Goal: Task Accomplishment & Management: Use online tool/utility

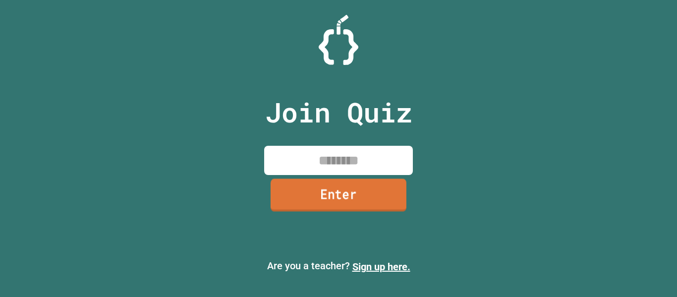
click at [366, 166] on input at bounding box center [338, 160] width 149 height 29
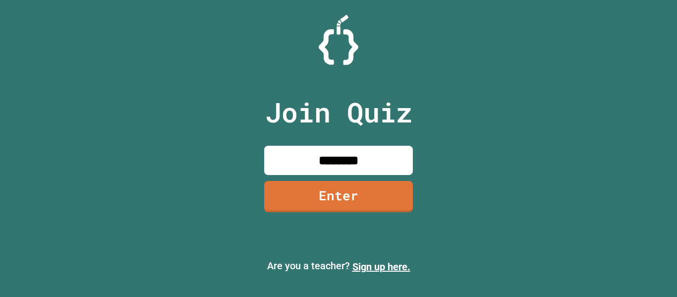
type input "********"
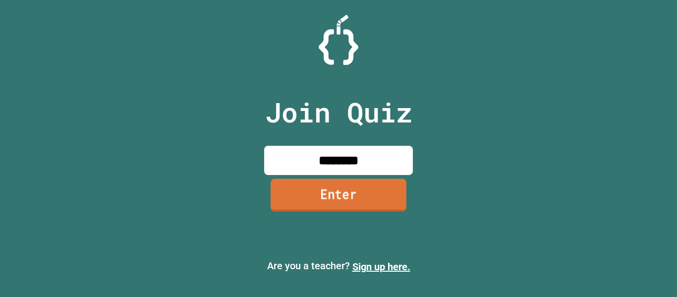
click at [377, 197] on link "Enter" at bounding box center [339, 194] width 136 height 33
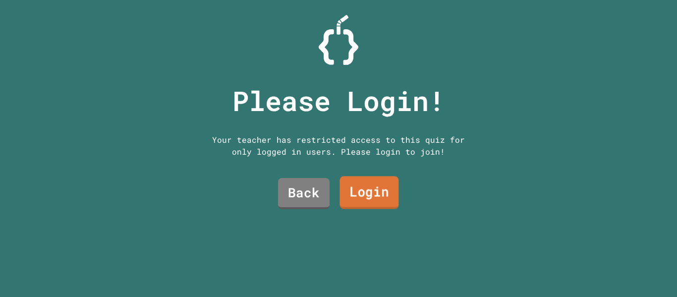
click at [367, 189] on link "Login" at bounding box center [368, 192] width 59 height 33
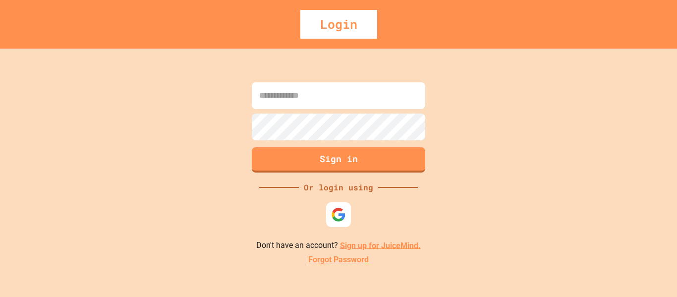
click at [338, 215] on img at bounding box center [338, 214] width 15 height 15
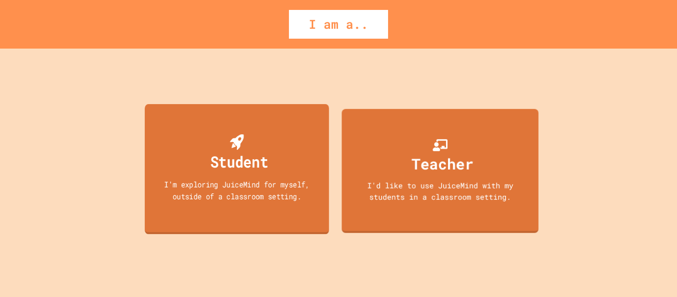
click at [234, 197] on div "I'm exploring JuiceMind for myself, outside of a classroom setting." at bounding box center [237, 189] width 166 height 23
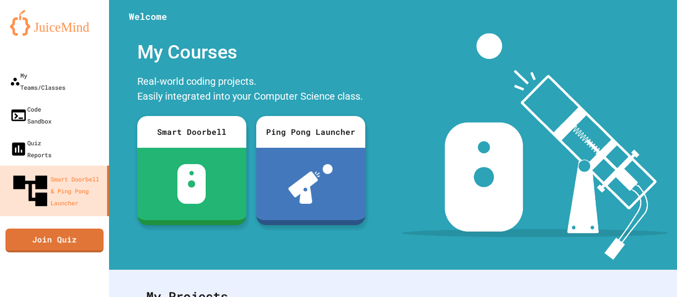
click at [53, 226] on link "Join Quiz" at bounding box center [54, 238] width 89 height 25
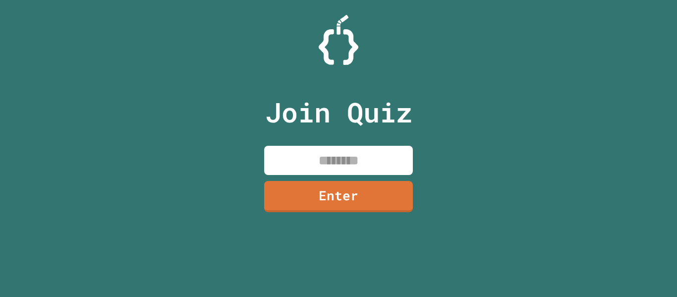
click at [369, 161] on input at bounding box center [338, 160] width 149 height 29
type input "********"
click at [382, 200] on link "Enter" at bounding box center [339, 195] width 144 height 33
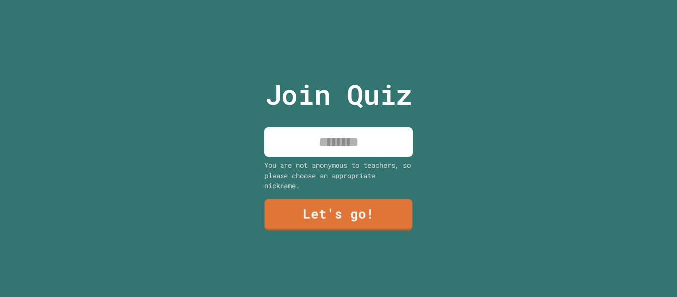
click at [352, 131] on input at bounding box center [338, 141] width 149 height 29
type input "****"
click at [366, 216] on link "Let's go!" at bounding box center [338, 214] width 149 height 31
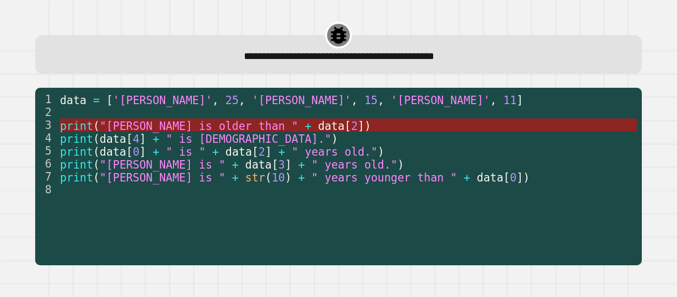
click at [122, 129] on span ""[PERSON_NAME] is older than "" at bounding box center [199, 125] width 198 height 13
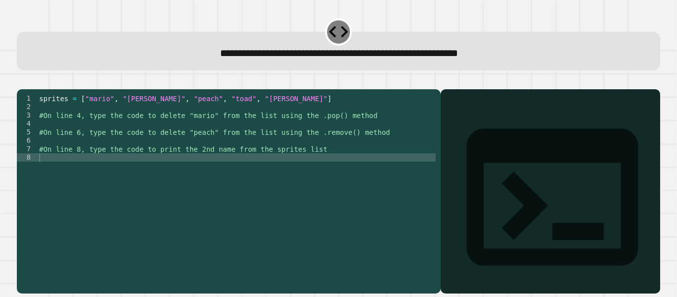
click at [276, 172] on div "sprites = [ "mario" , "[PERSON_NAME]" , "peach" , "toad" , "[PERSON_NAME]" ] #O…" at bounding box center [236, 182] width 398 height 177
click at [149, 137] on div "sprites = [ "mario" , "[PERSON_NAME]" , "peach" , "toad" , "[PERSON_NAME]" ] #O…" at bounding box center [236, 182] width 398 height 177
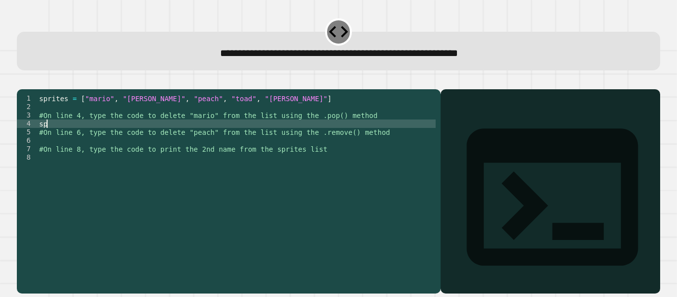
type textarea "*"
type textarea "******"
click at [112, 154] on div "sprites = [ "mario" , "[PERSON_NAME]" , "peach" , "toad" , "[PERSON_NAME]" ] #O…" at bounding box center [236, 182] width 398 height 177
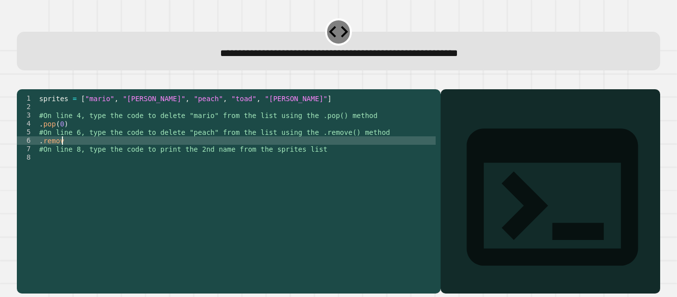
scroll to position [0, 1]
type textarea "*********"
click at [66, 170] on div "sprites = [ "mario" , "[PERSON_NAME]" , "peach" , "toad" , "[PERSON_NAME]" ] #O…" at bounding box center [236, 182] width 398 height 177
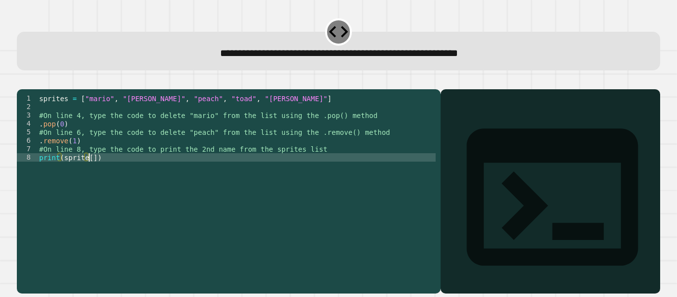
scroll to position [0, 3]
click at [123, 175] on div "sprites = [ "mario" , "[PERSON_NAME]" , "peach" , "toad" , "[PERSON_NAME]" ] #O…" at bounding box center [236, 182] width 398 height 177
click at [118, 173] on div "sprites = [ "mario" , "[PERSON_NAME]" , "peach" , "toad" , "[PERSON_NAME]" ] #O…" at bounding box center [236, 182] width 398 height 177
click at [93, 170] on div "sprites = [ "mario" , "[PERSON_NAME]" , "peach" , "toad" , "[PERSON_NAME]" ] #O…" at bounding box center [236, 182] width 398 height 177
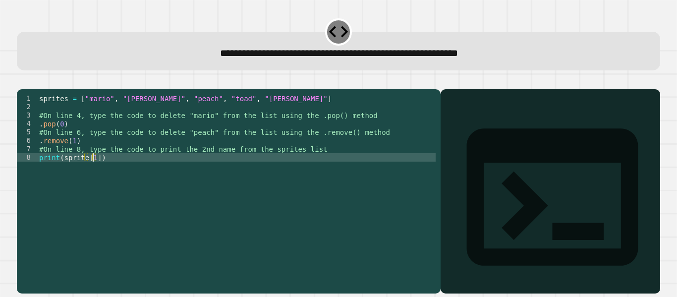
click at [125, 171] on div "sprites = [ "mario" , "[PERSON_NAME]" , "peach" , "toad" , "[PERSON_NAME]" ] #O…" at bounding box center [236, 182] width 398 height 177
click at [321, 76] on div "**********" at bounding box center [338, 185] width 650 height 223
click at [22, 81] on button "button" at bounding box center [22, 81] width 0 height 0
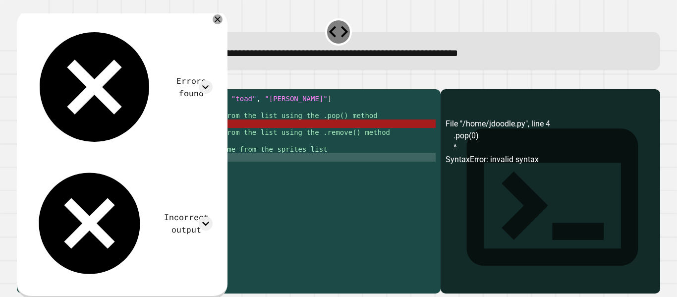
scroll to position [0, 1]
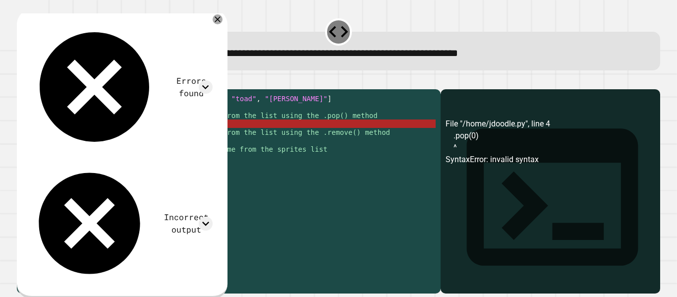
click at [60, 138] on div "sprites = [ "mario" , "[PERSON_NAME]" , "peach" , "toad" , "[PERSON_NAME]" ] #O…" at bounding box center [236, 182] width 398 height 177
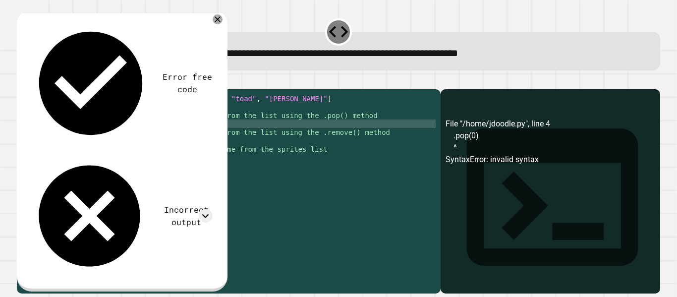
click at [72, 139] on div "sprites = [ "mario" , "[PERSON_NAME]" , "peach" , "toad" , "[PERSON_NAME]" ] #O…" at bounding box center [236, 182] width 398 height 177
click at [448, 173] on div "File "/home/jdoodle.py", line 4 .pop(0) ^ SyntaxError: invalid syntax" at bounding box center [550, 205] width 210 height 175
click at [449, 118] on icon at bounding box center [552, 197] width 206 height 206
click at [39, 139] on div "sprites = [ "mario" , "[PERSON_NAME]" , "peach" , "toad" , "[PERSON_NAME]" ] #O…" at bounding box center [236, 182] width 398 height 177
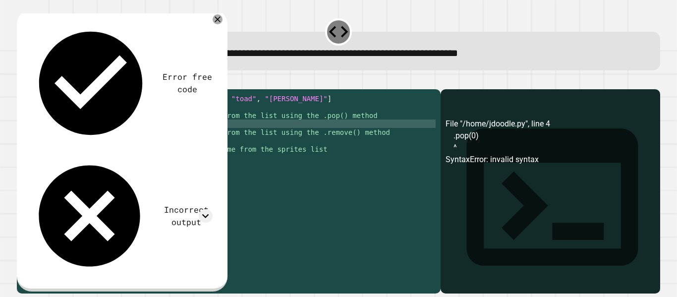
click at [40, 155] on div "sprites = [ "mario" , "[PERSON_NAME]" , "peach" , "toad" , "[PERSON_NAME]" ] #O…" at bounding box center [236, 182] width 398 height 177
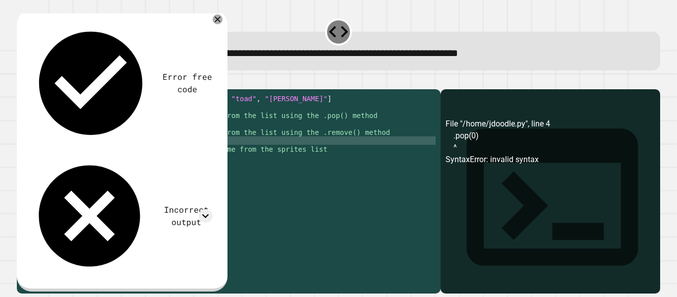
type textarea "**********"
click at [22, 81] on icon "button" at bounding box center [22, 81] width 0 height 0
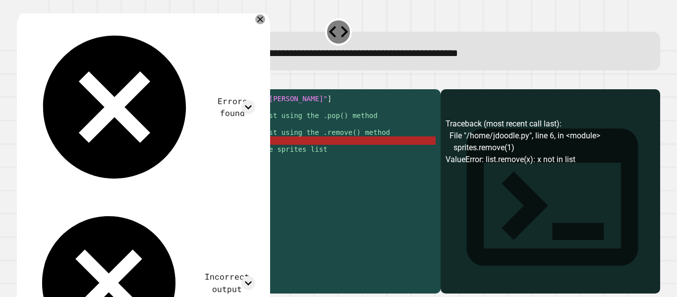
click at [99, 155] on div "sprites = [ "mario" , "[PERSON_NAME]" , "peach" , "toad" , "[PERSON_NAME]" ] #O…" at bounding box center [236, 182] width 398 height 177
click at [116, 155] on div "sprites = [ "mario" , "[PERSON_NAME]" , "peach" , "toad" , "[PERSON_NAME]" ] #O…" at bounding box center [236, 182] width 398 height 177
click at [99, 156] on div "sprites = [ "mario" , "[PERSON_NAME]" , "peach" , "toad" , "[PERSON_NAME]" ] #O…" at bounding box center [236, 182] width 398 height 177
click at [22, 81] on icon "button" at bounding box center [22, 81] width 0 height 0
click at [98, 155] on div "sprites = [ "mario" , "[PERSON_NAME]" , "peach" , "toad" , "[PERSON_NAME]" ] #O…" at bounding box center [236, 182] width 398 height 177
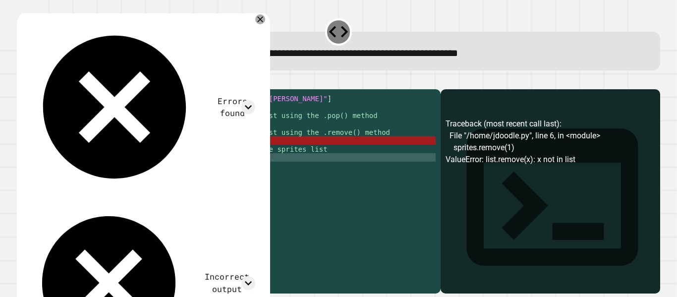
click at [102, 174] on div "sprites = [ "mario" , "[PERSON_NAME]" , "peach" , "toad" , "[PERSON_NAME]" ] #O…" at bounding box center [236, 182] width 398 height 177
click at [31, 89] on icon "button" at bounding box center [28, 87] width 5 height 7
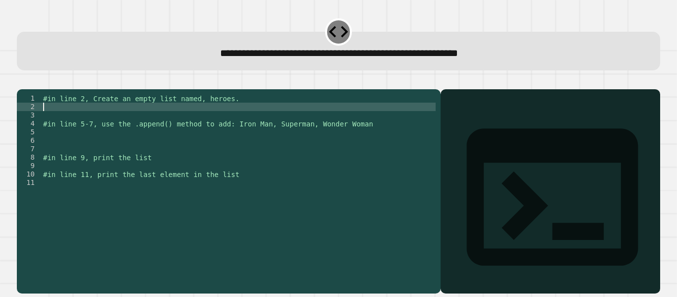
click at [133, 123] on div "#in line 2, Create an empty list named, heroes. #in line 5-7, use the .append()…" at bounding box center [238, 182] width 395 height 177
type textarea "**********"
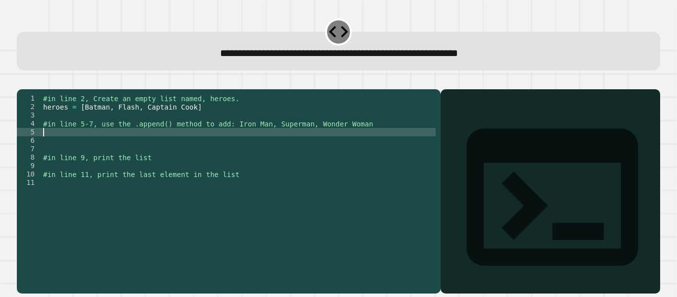
click at [58, 144] on div "#in line 2, Create an empty list named, heroes. heroes = [ Batman , [PERSON_NAM…" at bounding box center [238, 182] width 395 height 177
type textarea "*"
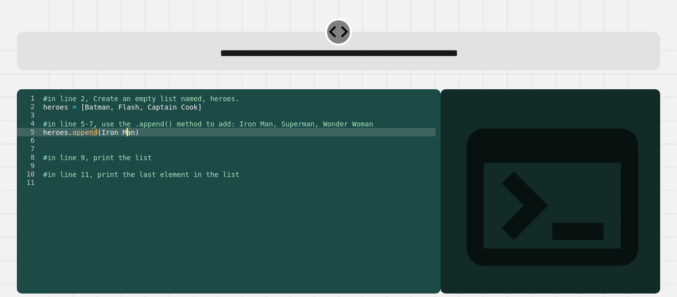
click at [95, 145] on div "#in line 2, Create an empty list named, heroes. heroes = [ Batman , [PERSON_NAM…" at bounding box center [238, 182] width 395 height 177
click at [130, 145] on div "#in line 2, Create an empty list named, heroes. heroes = [ Batman , [PERSON_NAM…" at bounding box center [238, 182] width 395 height 177
click at [22, 81] on icon "button" at bounding box center [22, 81] width 0 height 0
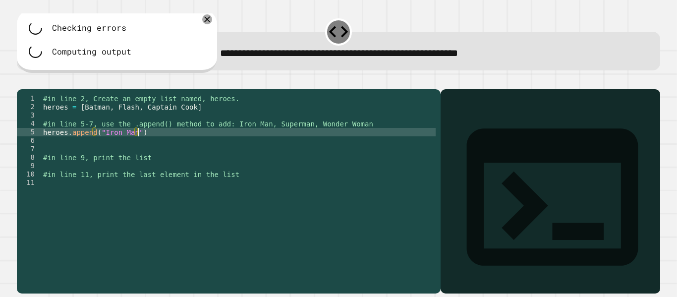
click at [150, 146] on div "#in line 2, Create an empty list named, heroes. heroes = [ Batman , [PERSON_NAM…" at bounding box center [238, 182] width 395 height 177
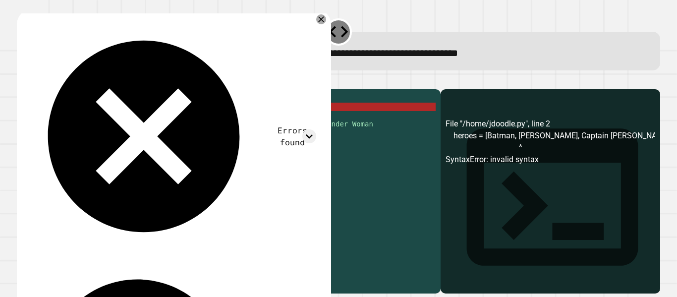
click at [82, 122] on div "#in line 2, Create an empty list named, heroes. heroes = [ Batman , [PERSON_NAM…" at bounding box center [238, 182] width 395 height 177
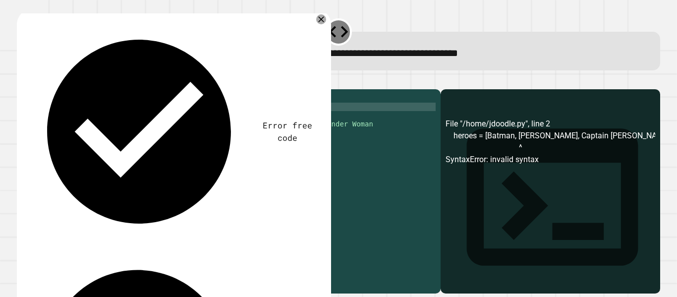
scroll to position [0, 3]
click at [109, 120] on div "#in line 2, Create an empty list named, heroes. heroes = [ "Batman, [PERSON_NAM…" at bounding box center [238, 182] width 395 height 177
click at [120, 120] on div "#in line 2, Create an empty list named, heroes. heroes = [ "Batman" , Flash , C…" at bounding box center [238, 182] width 395 height 177
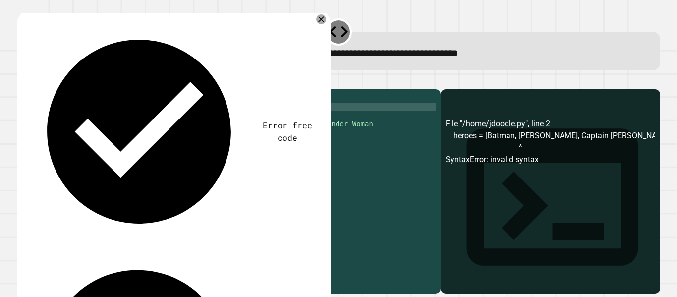
click at [141, 121] on div "#in line 2, Create an empty list named, heroes. heroes = [ "Batman" , "Flash, C…" at bounding box center [238, 182] width 395 height 177
click at [153, 121] on div "#in line 2, Create an empty list named, heroes. heroes = [ "Batman" , "Flash" ,…" at bounding box center [238, 182] width 395 height 177
click at [203, 120] on div "#in line 2, Create an empty list named, heroes. heroes = [ "Batman" , "Flash" ,…" at bounding box center [238, 182] width 395 height 177
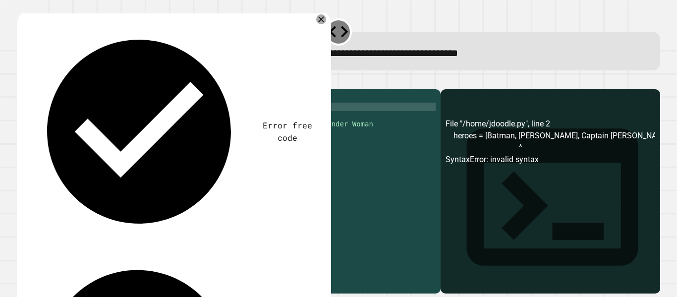
scroll to position [0, 11]
type textarea "**********"
click at [22, 81] on button "button" at bounding box center [22, 81] width 0 height 0
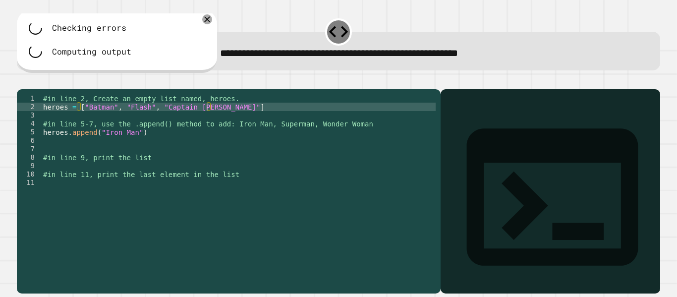
click at [77, 154] on div "#in line 2, Create an empty list named, heroes. heroes = [ "Batman" , "Flash" ,…" at bounding box center [238, 182] width 395 height 177
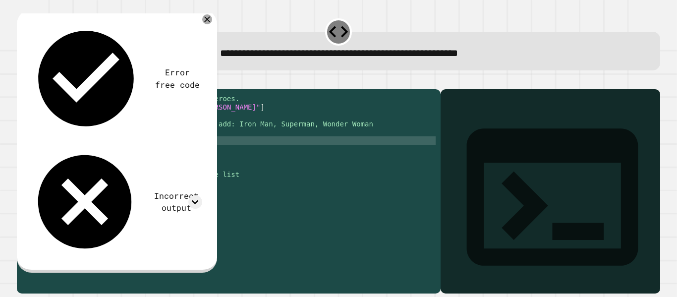
scroll to position [0, 3]
type textarea "**********"
click at [163, 154] on div "#in line 2, Create an empty list named, heroes. heroes = [ "Batman" , "Flash" ,…" at bounding box center [238, 182] width 395 height 177
click at [98, 165] on div "#in line 2, Create an empty list named, heroes. heroes = [ "Batman" , "Flash" ,…" at bounding box center [238, 182] width 395 height 177
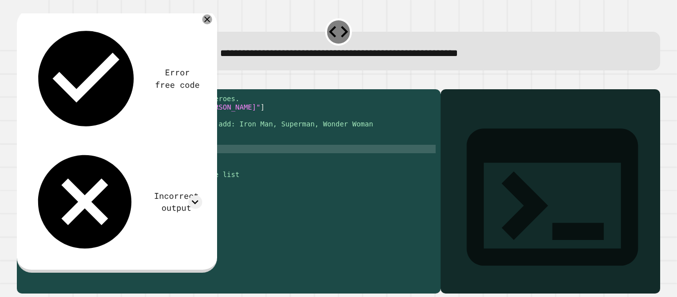
scroll to position [0, 0]
type textarea "**********"
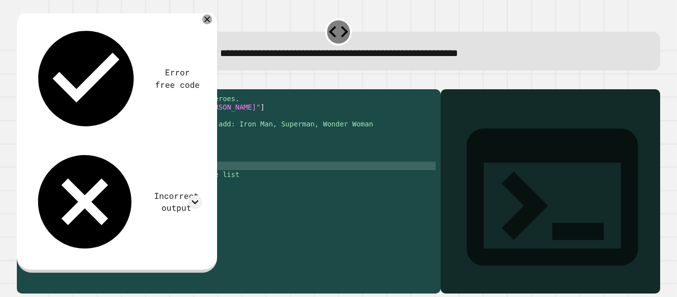
drag, startPoint x: 98, startPoint y: 180, endPoint x: 72, endPoint y: 177, distance: 25.4
click at [72, 177] on div "#in line 2, Create an empty list named, heroes. heroes = [ "Batman" , "Flash" ,…" at bounding box center [238, 182] width 395 height 177
type textarea "**********"
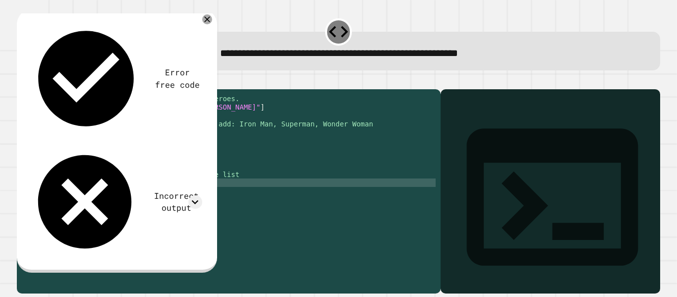
click at [55, 201] on div "#in line 2, Create an empty list named, heroes. heroes = [ "Batman" , "Flash" ,…" at bounding box center [238, 182] width 395 height 177
type textarea "**********"
click at [22, 81] on icon "button" at bounding box center [22, 81] width 0 height 0
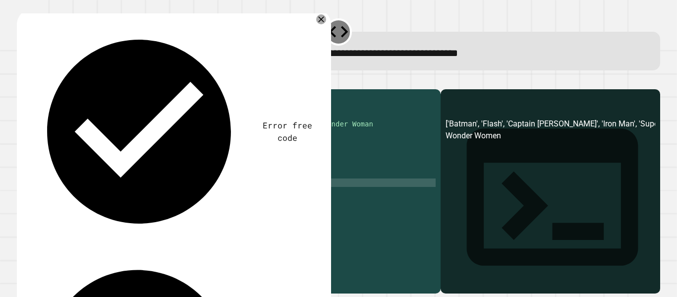
scroll to position [0, 0]
click at [163, 195] on div "#in line 2, Create an empty list named, heroes. heroes = [ "Batman" , "Flash" ,…" at bounding box center [238, 182] width 395 height 177
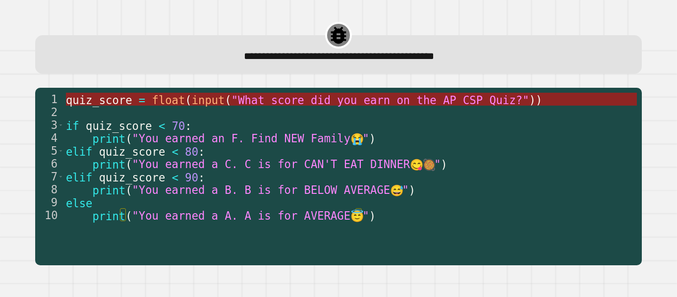
click at [271, 94] on span ""What score did you earn on the AP CSP Quiz?"" at bounding box center [380, 99] width 298 height 13
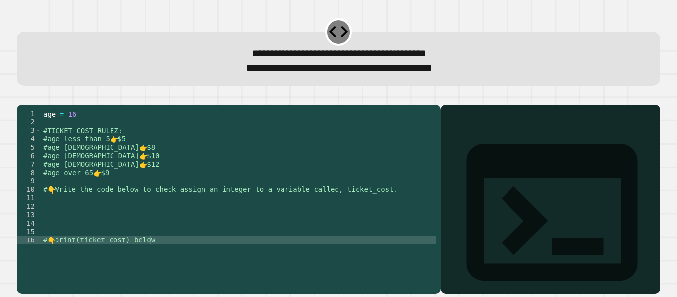
click at [96, 212] on div "age = [DEMOGRAPHIC_DATA] #TICKET COST RULEZ: #age less than 5 👉 $5 #age [DEMOGR…" at bounding box center [238, 190] width 394 height 160
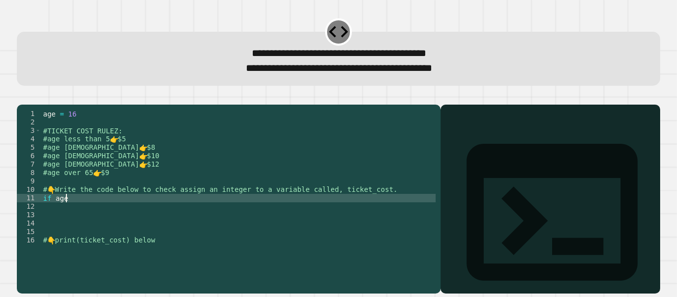
scroll to position [0, 1]
type textarea "**********"
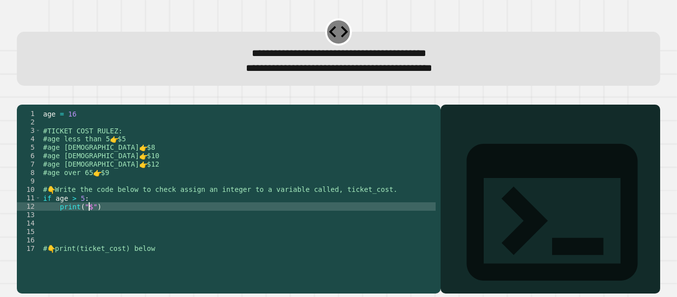
scroll to position [0, 3]
click at [22, 97] on button "button" at bounding box center [22, 97] width 0 height 0
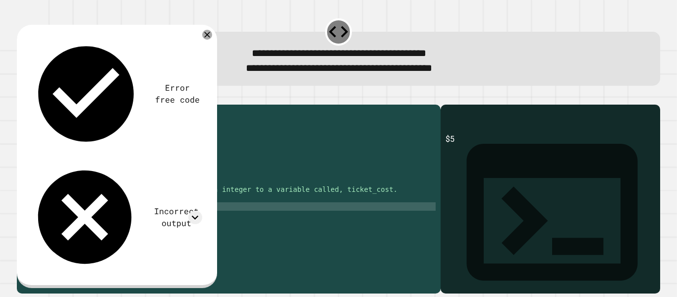
click at [108, 221] on div "age = [DEMOGRAPHIC_DATA] #TICKET COST RULEZ: #age less than 5 👉 $5 #age [DEMOGR…" at bounding box center [238, 190] width 394 height 160
click at [195, 215] on icon at bounding box center [195, 217] width 7 height 4
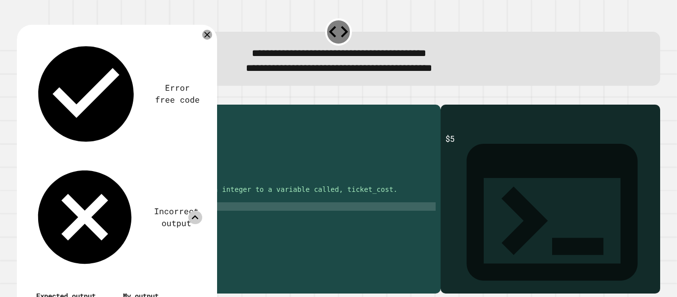
click at [195, 211] on icon at bounding box center [194, 217] width 13 height 13
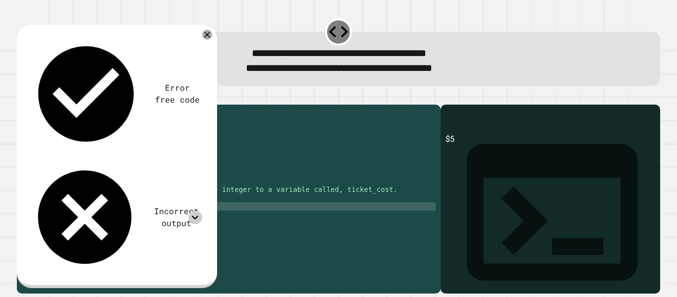
click at [72, 217] on div "age = [DEMOGRAPHIC_DATA] #TICKET COST RULEZ: #age less than 5 👉 $5 #age [DEMOGR…" at bounding box center [238, 190] width 394 height 160
click at [75, 213] on div "age = [DEMOGRAPHIC_DATA] #TICKET COST RULEZ: #age less than 5 👉 $5 #age [DEMOGR…" at bounding box center [238, 190] width 394 height 160
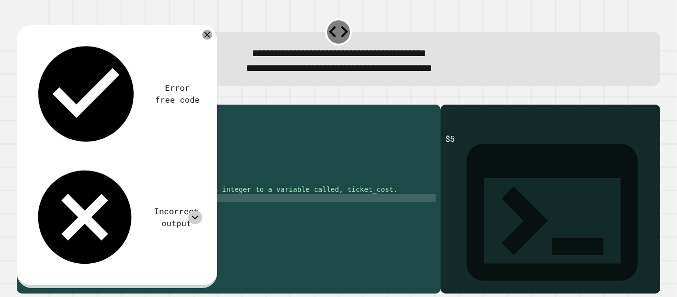
click at [111, 221] on div "age = [DEMOGRAPHIC_DATA] #TICKET COST RULEZ: #age less than 5 👉 $5 #age [DEMOGR…" at bounding box center [238, 190] width 394 height 160
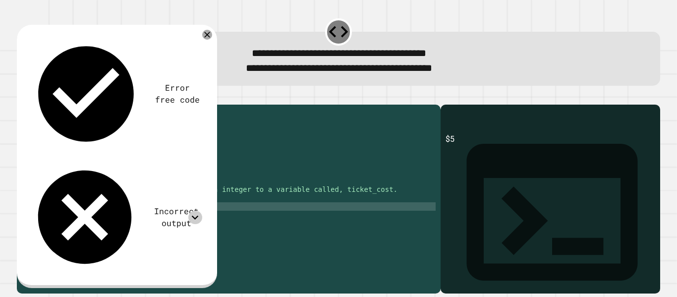
type textarea "**********"
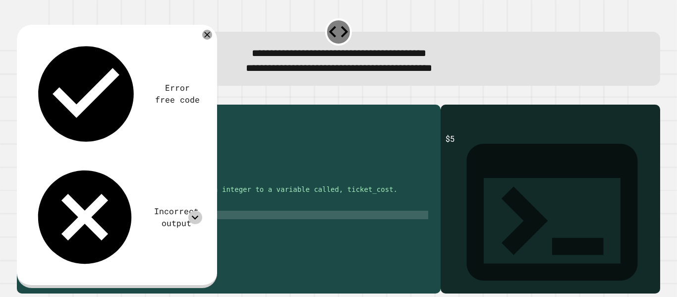
scroll to position [0, 2]
click at [62, 230] on div "age = [DEMOGRAPHIC_DATA] #TICKET COST RULEZ: #age less than 5 👉 $5 #age [DEMOGR…" at bounding box center [234, 190] width 387 height 160
type textarea "**********"
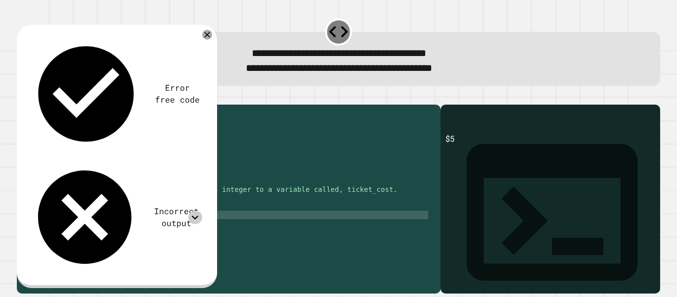
click at [70, 244] on div "age = [DEMOGRAPHIC_DATA] #TICKET COST RULEZ: #age less than 5 👉 $5 #age [DEMOGR…" at bounding box center [234, 190] width 387 height 160
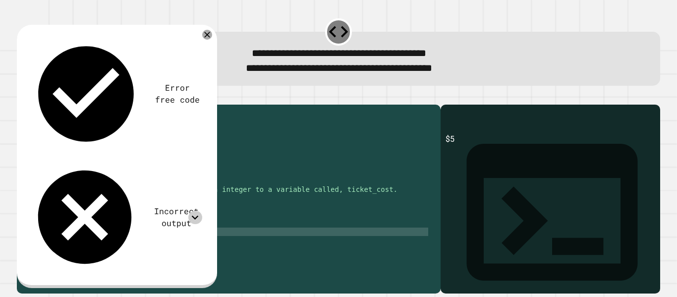
scroll to position [0, 0]
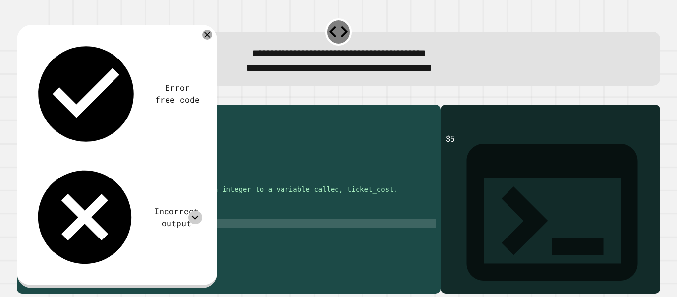
click at [99, 235] on div "age = [DEMOGRAPHIC_DATA] #TICKET COST RULEZ: #age less than 5 👉 $5 #age [DEMOGR…" at bounding box center [238, 190] width 394 height 160
click at [102, 232] on div "age = [DEMOGRAPHIC_DATA] #TICKET COST RULEZ: #age less than 5 👉 $5 #age [DEMOGR…" at bounding box center [238, 190] width 394 height 160
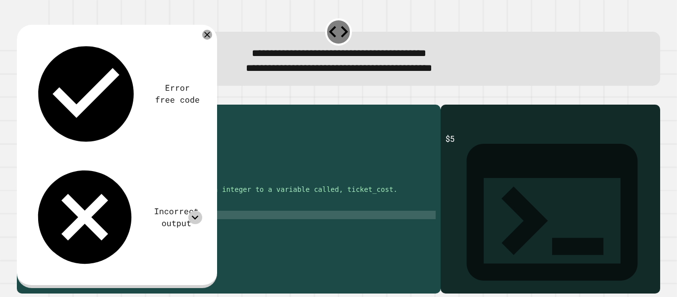
scroll to position [0, 4]
type textarea "**********"
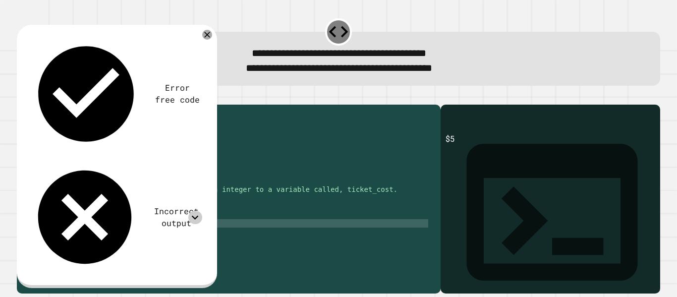
scroll to position [0, 3]
click at [22, 97] on icon "button" at bounding box center [22, 97] width 0 height 0
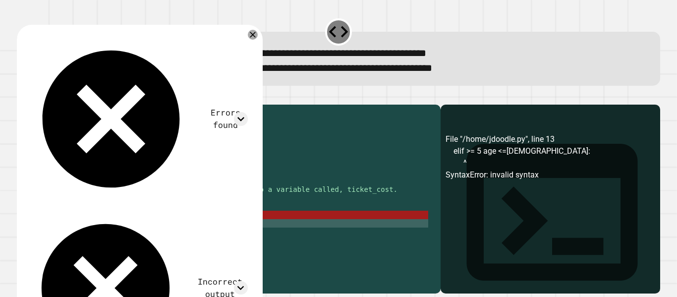
click at [72, 229] on div "age = [DEMOGRAPHIC_DATA] #TICKET COST RULEZ: #age less than 5 👉 $5 #age [DEMOGR…" at bounding box center [234, 190] width 387 height 160
click at [69, 230] on div "age = [DEMOGRAPHIC_DATA] #TICKET COST RULEZ: #age less than 5 👉 $5 #age [DEMOGR…" at bounding box center [234, 190] width 387 height 160
click at [104, 229] on div "age = [DEMOGRAPHIC_DATA] #TICKET COST RULEZ: #age less than 5 👉 $5 #age [DEMOGR…" at bounding box center [234, 190] width 387 height 160
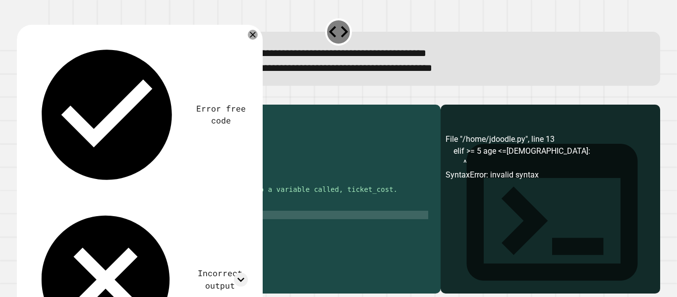
scroll to position [0, 4]
click at [70, 229] on div "age = [DEMOGRAPHIC_DATA] #TICKET COST RULEZ: #age less than 5 👉 $5 #age [DEMOGR…" at bounding box center [234, 190] width 387 height 160
click at [22, 97] on icon "button" at bounding box center [22, 97] width 0 height 0
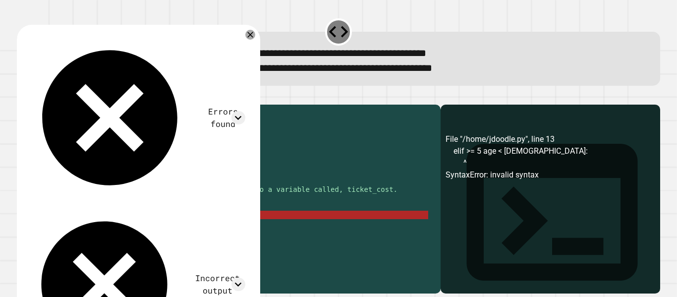
click at [68, 228] on div "age = [DEMOGRAPHIC_DATA] #TICKET COST RULEZ: #age less than 5 👉 $5 #age [DEMOGR…" at bounding box center [234, 190] width 387 height 160
click at [72, 230] on div "age = [DEMOGRAPHIC_DATA] #TICKET COST RULEZ: #age less than 5 👉 $5 #age [DEMOGR…" at bounding box center [234, 190] width 387 height 160
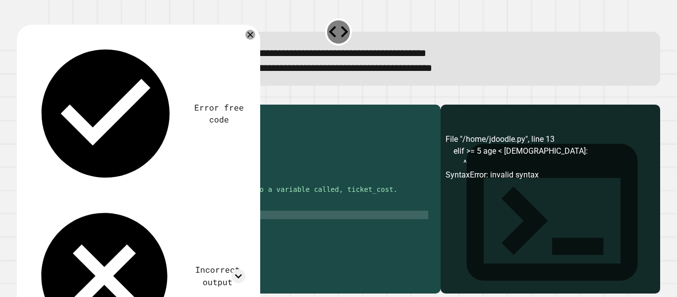
click at [22, 97] on icon "button" at bounding box center [22, 97] width 0 height 0
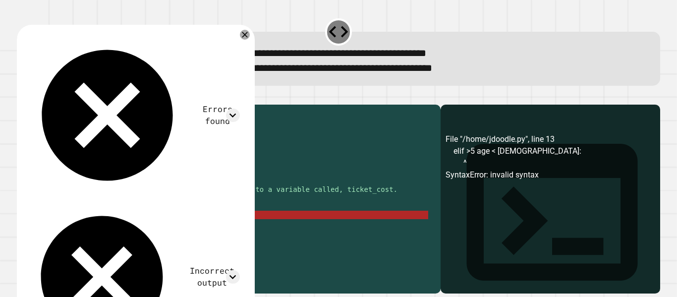
click at [109, 227] on div "age = [DEMOGRAPHIC_DATA] #TICKET COST RULEZ: #age less than 5 👉 $5 #age [DEMOGR…" at bounding box center [234, 190] width 387 height 160
drag, startPoint x: 109, startPoint y: 227, endPoint x: 62, endPoint y: 230, distance: 46.7
click at [62, 230] on div "age = [DEMOGRAPHIC_DATA] #TICKET COST RULEZ: #age less than 5 👉 $5 #age [DEMOGR…" at bounding box center [234, 190] width 387 height 160
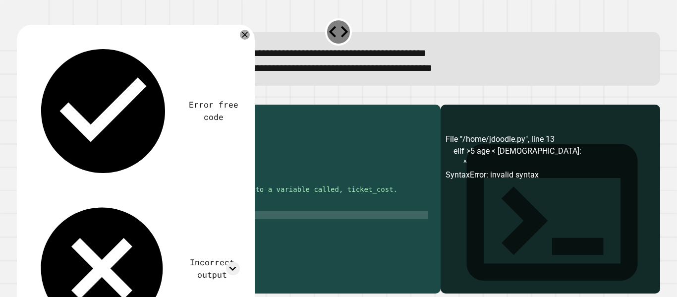
scroll to position [0, 5]
click at [22, 97] on button "button" at bounding box center [22, 97] width 0 height 0
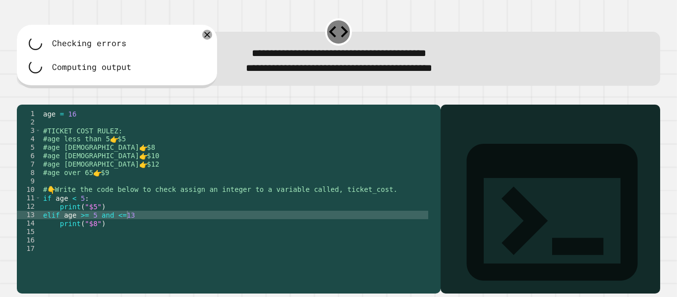
click at [130, 231] on div "age = [DEMOGRAPHIC_DATA] #TICKET COST RULEZ: #age less than 5 👉 $5 #age [DEMOGR…" at bounding box center [234, 190] width 387 height 160
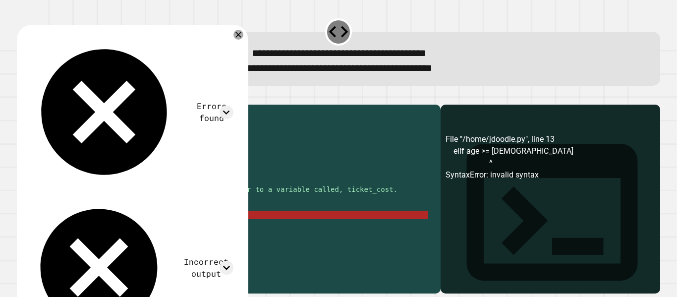
click at [30, 106] on icon "button" at bounding box center [28, 102] width 5 height 7
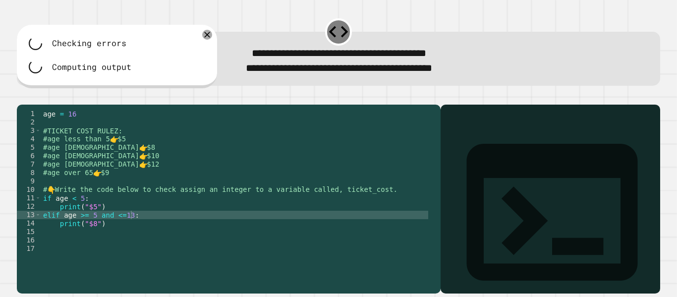
click at [104, 238] on div "age = [DEMOGRAPHIC_DATA] #TICKET COST RULEZ: #age less than 5 👉 $5 #age [DEMOGR…" at bounding box center [234, 190] width 387 height 160
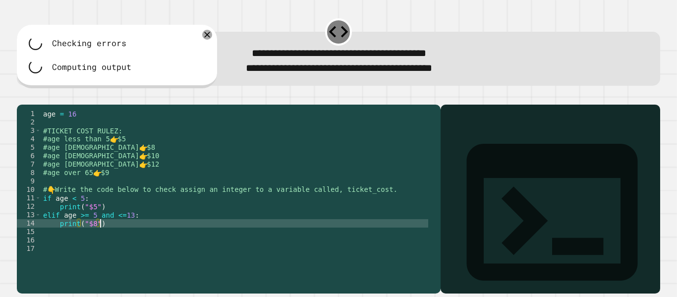
type textarea "**********"
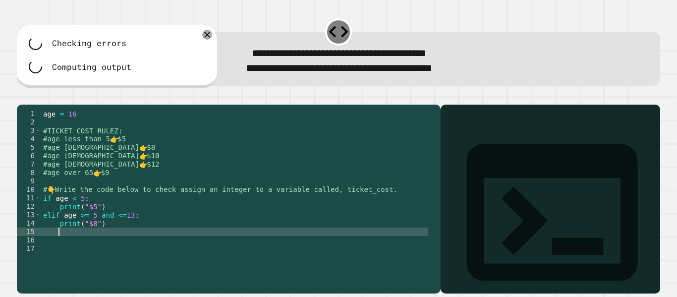
scroll to position [0, 0]
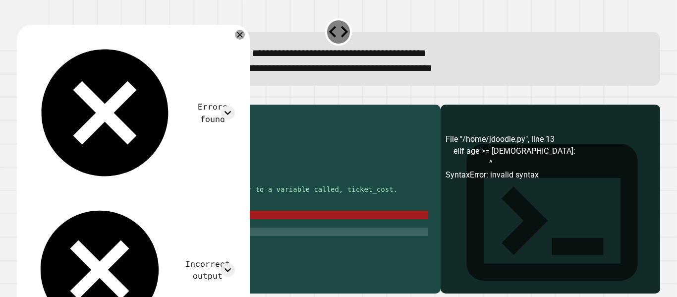
type textarea "*"
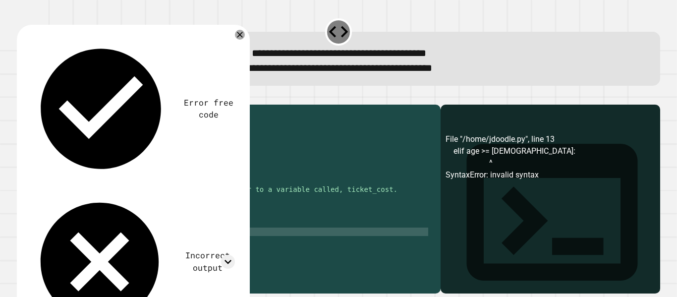
scroll to position [0, 1]
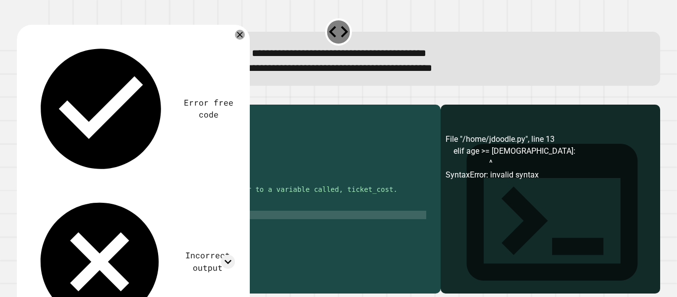
drag, startPoint x: 110, startPoint y: 238, endPoint x: 41, endPoint y: 229, distance: 70.4
click at [41, 229] on div "**** 1 2 3 4 5 6 7 8 9 10 11 12 13 14 15 16 17 18 age = [DEMOGRAPHIC_DATA] #TIC…" at bounding box center [226, 181] width 419 height 143
drag, startPoint x: 43, startPoint y: 245, endPoint x: 68, endPoint y: 249, distance: 26.1
click at [68, 249] on div "age = [DEMOGRAPHIC_DATA] #TICKET COST RULEZ: #age less than 5 👉 $5 #age [DEMOGR…" at bounding box center [234, 190] width 387 height 160
paste textarea "*******"
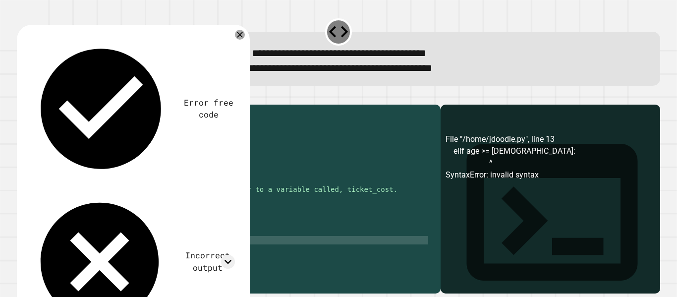
click at [93, 246] on div "age = [DEMOGRAPHIC_DATA] #TICKET COST RULEZ: #age less than 5 👉 $5 #age [DEMOGR…" at bounding box center [234, 190] width 387 height 160
click at [131, 247] on div "age = [DEMOGRAPHIC_DATA] #TICKET COST RULEZ: #age less than 5 👉 $5 #age [DEMOGR…" at bounding box center [234, 190] width 387 height 160
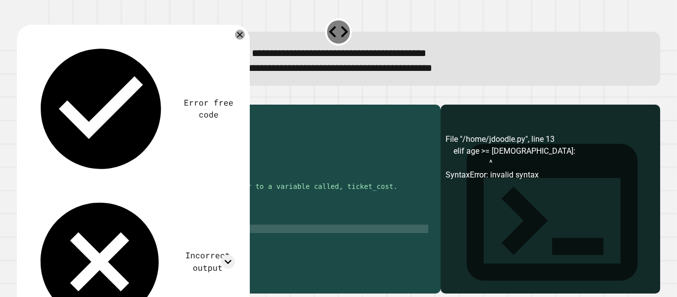
scroll to position [3, 0]
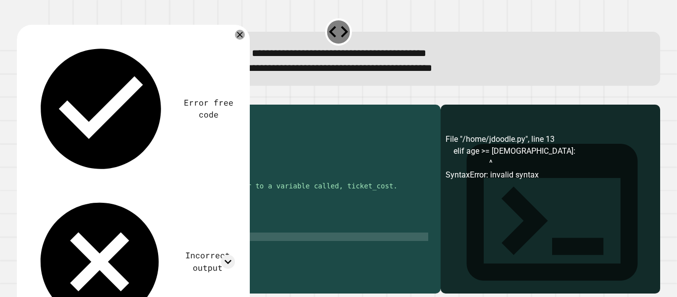
click at [93, 252] on div "age = [DEMOGRAPHIC_DATA] #TICKET COST RULEZ: #age less than 5 👉 $5 #age [DEMOGR…" at bounding box center [234, 186] width 387 height 160
type textarea "**********"
click at [109, 252] on div "age = [DEMOGRAPHIC_DATA] #TICKET COST RULEZ: #age less than 5 👉 $5 #age [DEMOGR…" at bounding box center [234, 186] width 387 height 160
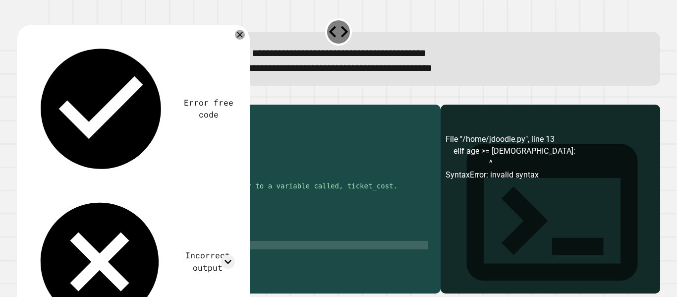
scroll to position [0, 0]
paste textarea "**********"
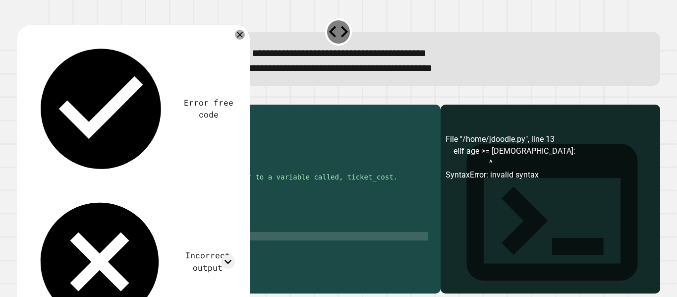
click at [91, 250] on div "#TICKET COST RULEZ: #age less than 5 👉 $5 #age [DEMOGRAPHIC_DATA] 👉 $8 #age [DE…" at bounding box center [234, 186] width 387 height 160
click at [130, 249] on div "#TICKET COST RULEZ: #age less than 5 👉 $5 #age [DEMOGRAPHIC_DATA] 👉 $8 #age [DE…" at bounding box center [234, 186] width 387 height 160
click at [91, 259] on div "#TICKET COST RULEZ: #age less than 5 👉 $5 #age [DEMOGRAPHIC_DATA] 👉 $8 #age [DE…" at bounding box center [234, 186] width 387 height 160
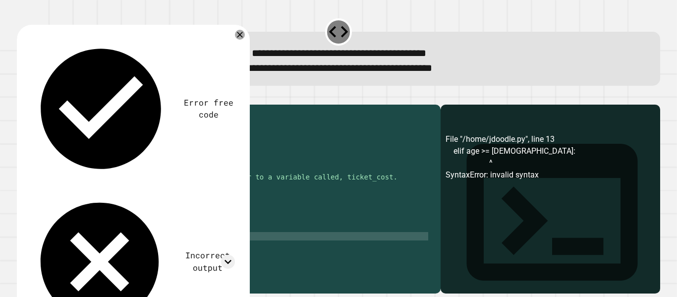
scroll to position [0, 3]
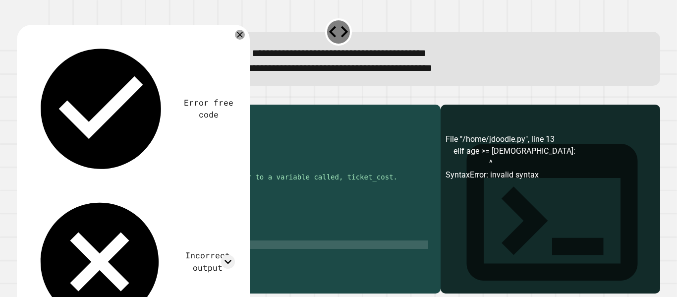
type textarea "**********"
click at [117, 258] on div "#TICKET COST RULEZ: #age less than 5 👉 $5 #age [DEMOGRAPHIC_DATA] 👉 $8 #age [DE…" at bounding box center [234, 186] width 387 height 160
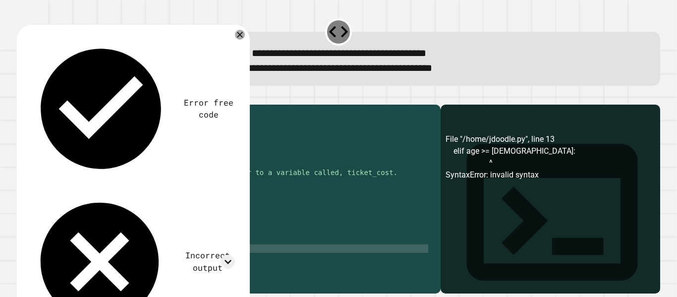
scroll to position [0, 0]
type textarea "*"
type textarea "*****"
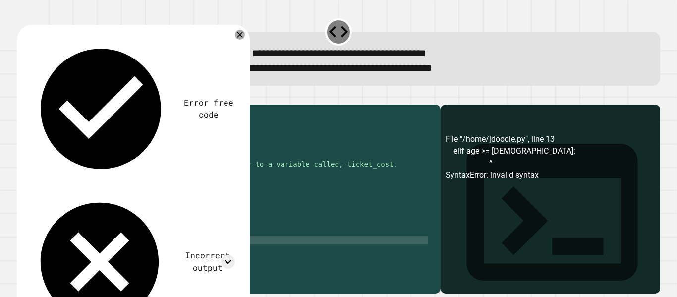
scroll to position [0, 2]
type textarea "**********"
type textarea "*"
type textarea "**********"
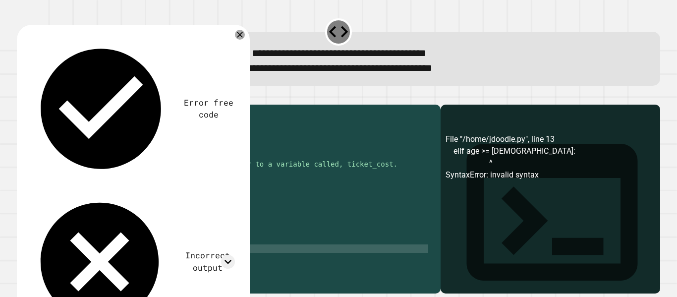
click at [22, 97] on icon "button" at bounding box center [22, 97] width 0 height 0
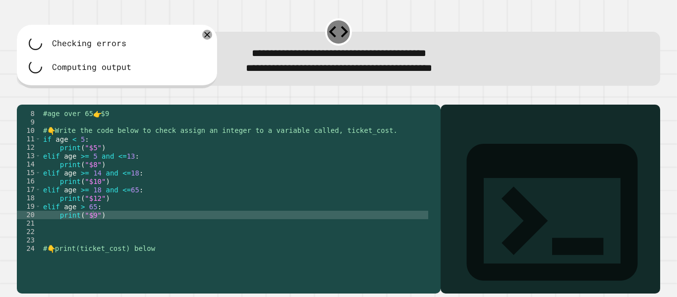
scroll to position [59, 0]
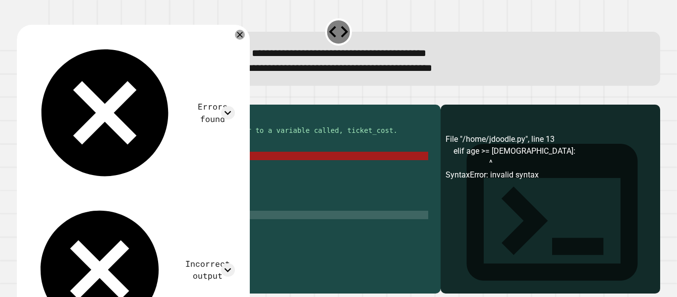
click at [58, 256] on div "#age over 65 👉 $9 # 👇 Write the code below to check assign an integer to a vari…" at bounding box center [234, 190] width 387 height 160
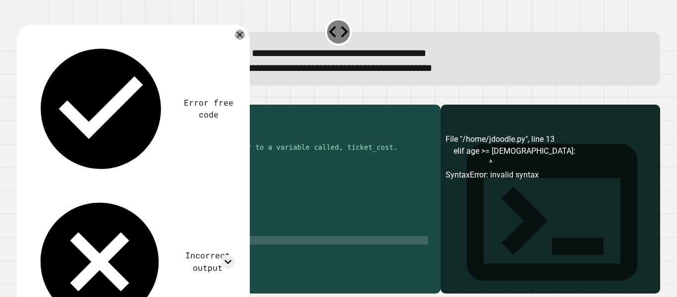
scroll to position [42, 0]
click at [106, 187] on div "#age [DEMOGRAPHIC_DATA] 👉 $10 #age [DEMOGRAPHIC_DATA] 👉 $12 #age over 65 👉 $9 #…" at bounding box center [234, 190] width 387 height 160
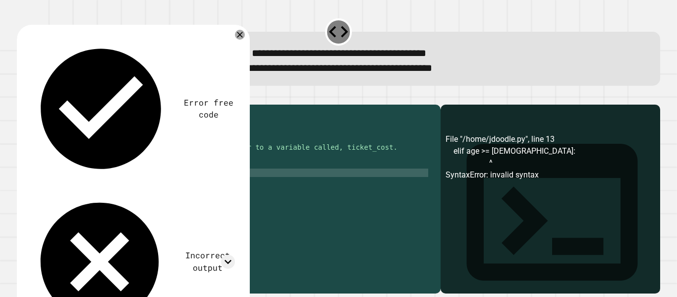
click at [88, 188] on div "#age [DEMOGRAPHIC_DATA] 👉 $10 #age [DEMOGRAPHIC_DATA] 👉 $12 #age over 65 👉 $9 #…" at bounding box center [234, 190] width 387 height 160
click at [98, 187] on div "#age [DEMOGRAPHIC_DATA] 👉 $10 #age [DEMOGRAPHIC_DATA] 👉 $12 #age over 65 👉 $9 #…" at bounding box center [234, 190] width 387 height 160
click at [110, 189] on div "#age [DEMOGRAPHIC_DATA] 👉 $10 #age [DEMOGRAPHIC_DATA] 👉 $12 #age over 65 👉 $9 #…" at bounding box center [234, 190] width 387 height 160
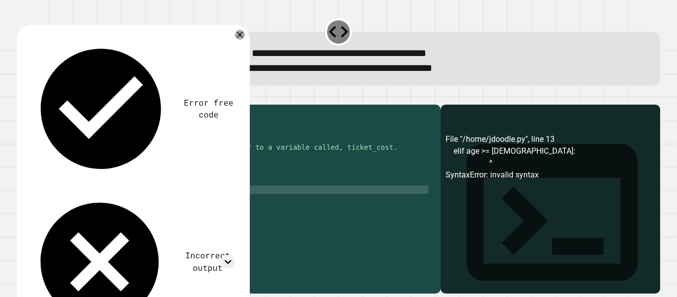
click at [114, 205] on div "#age [DEMOGRAPHIC_DATA] 👉 $10 #age [DEMOGRAPHIC_DATA] 👉 $12 #age over 65 👉 $9 #…" at bounding box center [234, 190] width 387 height 160
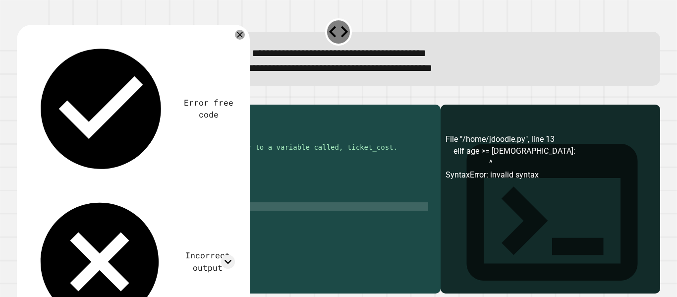
click at [113, 220] on div "#age [DEMOGRAPHIC_DATA] 👉 $10 #age [DEMOGRAPHIC_DATA] 👉 $12 #age over 65 👉 $9 #…" at bounding box center [234, 190] width 387 height 160
click at [113, 221] on div "#age [DEMOGRAPHIC_DATA] 👉 $10 #age [DEMOGRAPHIC_DATA] 👉 $12 #age over 65 👉 $9 #…" at bounding box center [234, 190] width 387 height 160
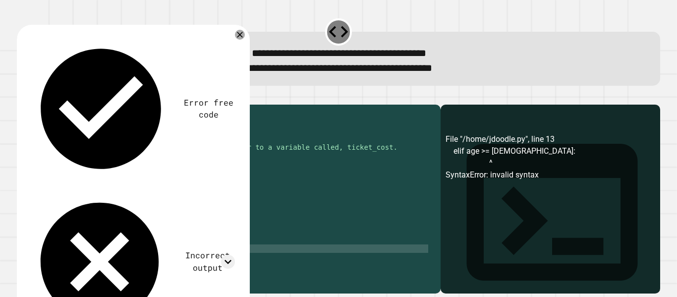
click at [166, 264] on div "#age [DEMOGRAPHIC_DATA] 👉 $10 #age [DEMOGRAPHIC_DATA] 👉 $12 #age over 65 👉 $9 #…" at bounding box center [234, 190] width 387 height 160
type textarea "**********"
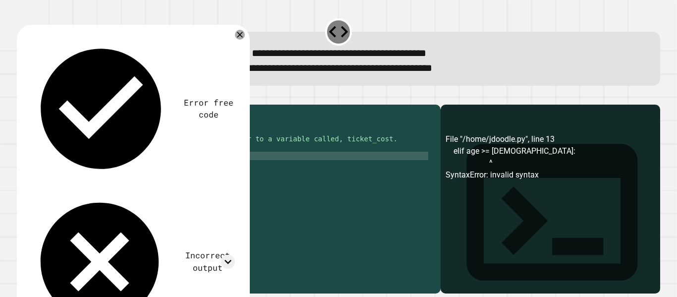
click at [77, 170] on div "#age [DEMOGRAPHIC_DATA] 👉 $12 #age over 65 👉 $9 # 👇 Write the code below to che…" at bounding box center [234, 190] width 387 height 160
click at [149, 168] on div "#age [DEMOGRAPHIC_DATA] 👉 $12 #age over 65 👉 $9 # 👇 Write the code below to che…" at bounding box center [234, 190] width 387 height 160
drag, startPoint x: 149, startPoint y: 168, endPoint x: 57, endPoint y: 171, distance: 91.7
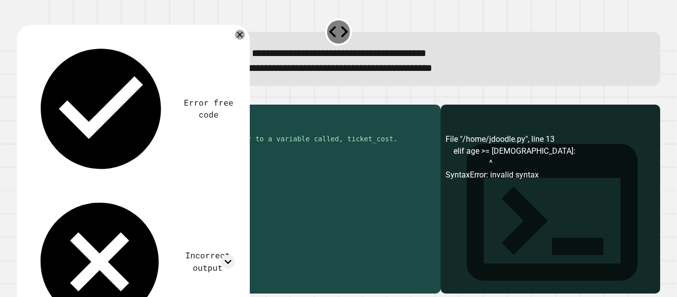
click at [57, 171] on div "#age [DEMOGRAPHIC_DATA] 👉 $12 #age over 65 👉 $9 # 👇 Write the code below to che…" at bounding box center [234, 190] width 387 height 160
drag, startPoint x: 100, startPoint y: 187, endPoint x: 58, endPoint y: 188, distance: 41.6
click at [58, 188] on div "#age [DEMOGRAPHIC_DATA] 👉 $12 #age over 65 👉 $9 # 👇 Write the code below to che…" at bounding box center [234, 190] width 387 height 160
paste textarea "****"
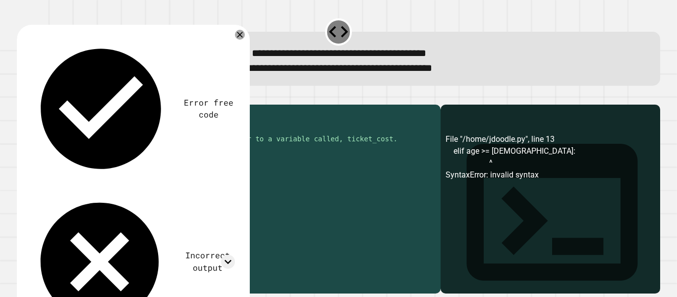
drag, startPoint x: 109, startPoint y: 205, endPoint x: 57, endPoint y: 206, distance: 51.6
click at [57, 206] on div "#age [DEMOGRAPHIC_DATA] 👉 $12 #age over 65 👉 $9 # 👇 Write the code below to che…" at bounding box center [234, 190] width 387 height 160
paste textarea "***"
drag, startPoint x: 104, startPoint y: 220, endPoint x: 59, endPoint y: 223, distance: 44.7
click at [59, 223] on div "#age [DEMOGRAPHIC_DATA] 👉 $12 #age over 65 👉 $9 # 👇 Write the code below to che…" at bounding box center [234, 190] width 387 height 160
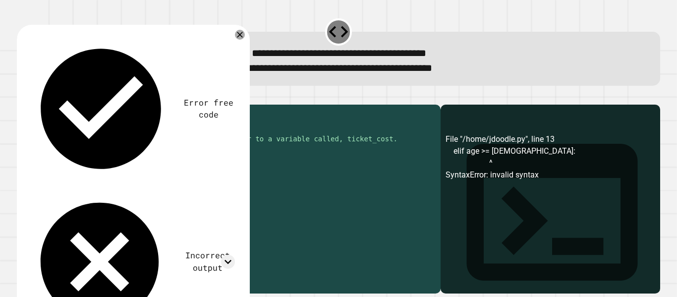
paste textarea "***"
drag, startPoint x: 104, startPoint y: 237, endPoint x: 57, endPoint y: 238, distance: 46.6
click at [57, 238] on div "#age [DEMOGRAPHIC_DATA] 👉 $12 #age over 65 👉 $9 # 👇 Write the code below to che…" at bounding box center [234, 190] width 387 height 160
paste textarea "****"
click at [118, 185] on div "#age [DEMOGRAPHIC_DATA] 👉 $12 #age over 65 👉 $9 # 👇 Write the code below to che…" at bounding box center [234, 190] width 387 height 160
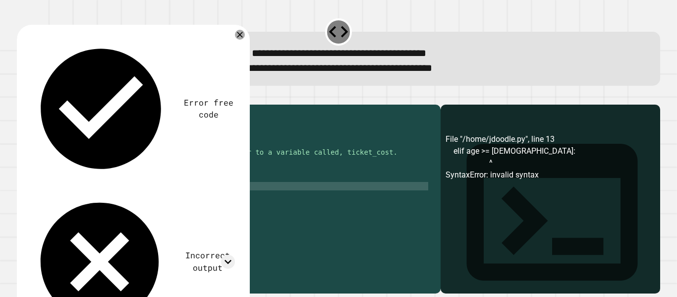
scroll to position [0, 4]
click at [118, 220] on div "#age [DEMOGRAPHIC_DATA] 👉 $8 #age [DEMOGRAPHIC_DATA] 👉 $10 #age [DEMOGRAPHIC_DA…" at bounding box center [234, 186] width 387 height 160
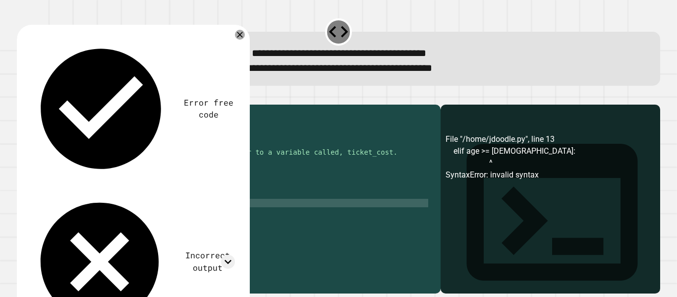
click at [121, 238] on div "#age [DEMOGRAPHIC_DATA] 👉 $8 #age [DEMOGRAPHIC_DATA] 👉 $10 #age [DEMOGRAPHIC_DA…" at bounding box center [234, 186] width 387 height 160
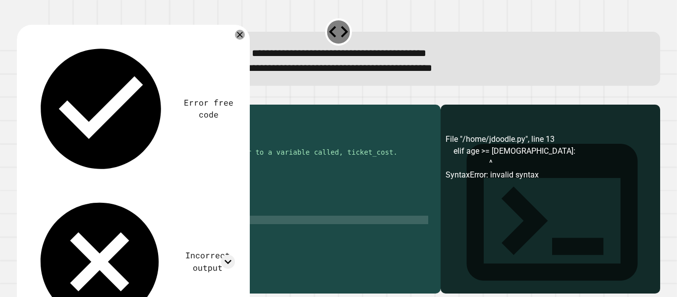
click at [123, 251] on div "#age [DEMOGRAPHIC_DATA] 👉 $8 #age [DEMOGRAPHIC_DATA] 👉 $10 #age [DEMOGRAPHIC_DA…" at bounding box center [234, 186] width 387 height 160
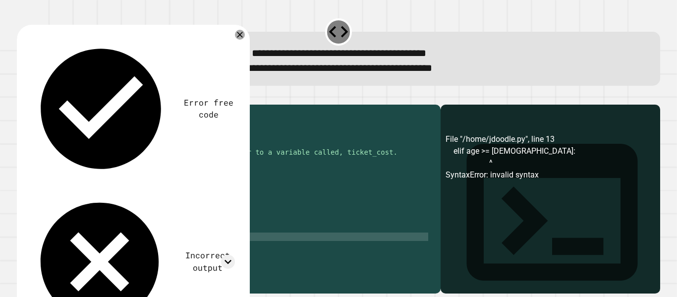
type textarea "**********"
click at [22, 97] on button "button" at bounding box center [22, 97] width 0 height 0
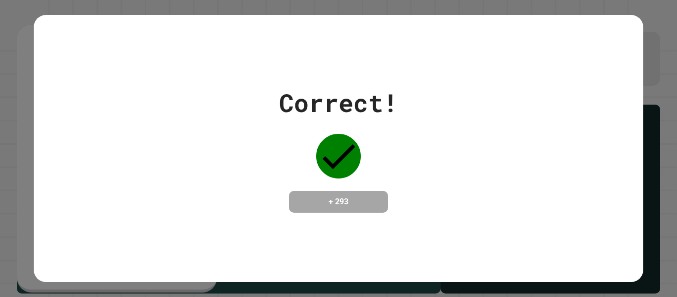
click at [451, 69] on div "Correct! + 293" at bounding box center [338, 148] width 609 height 267
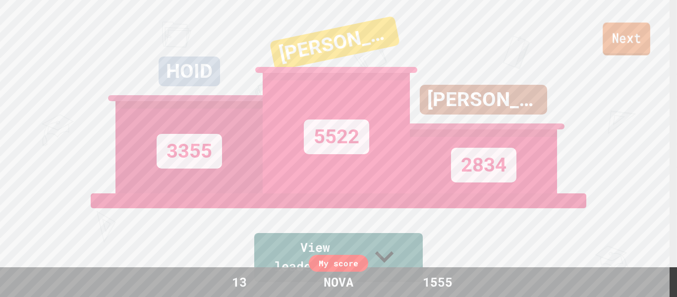
click at [626, 46] on link "Next" at bounding box center [627, 39] width 48 height 33
